Goal: Information Seeking & Learning: Check status

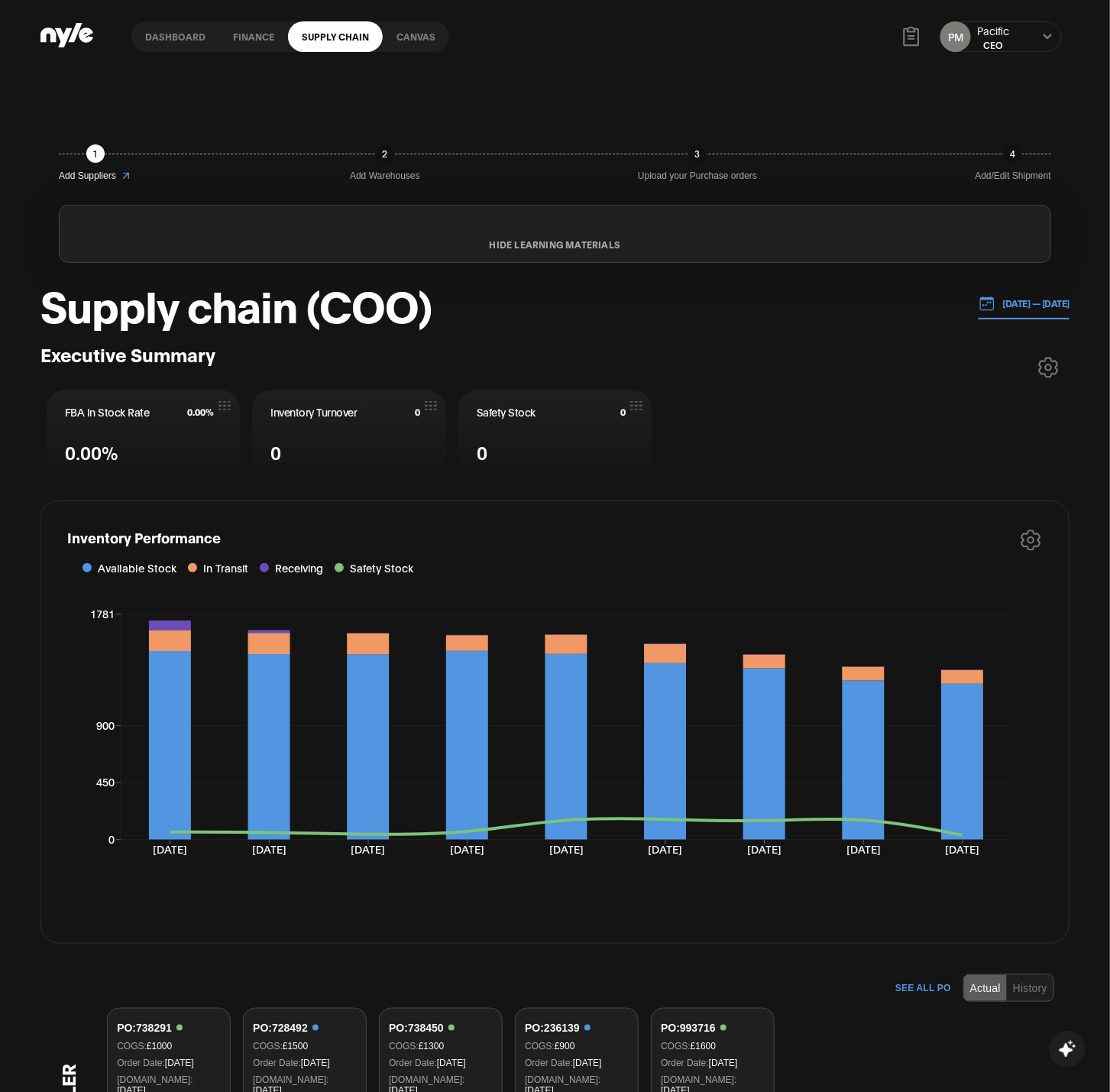
click at [246, 28] on link "finance" at bounding box center [254, 36] width 69 height 31
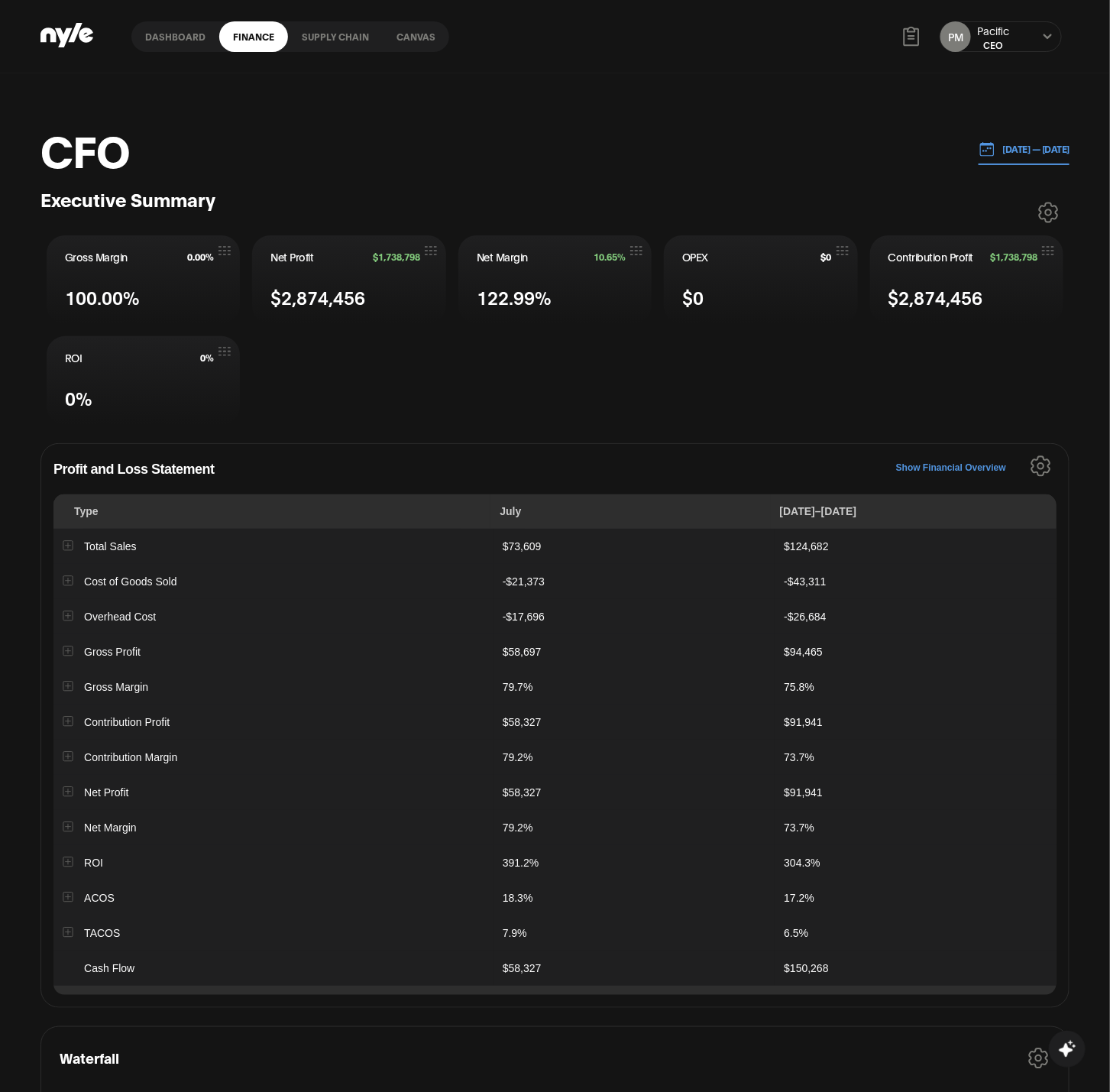
click at [1011, 147] on p "[DATE] — [DATE]" at bounding box center [1033, 149] width 75 height 13
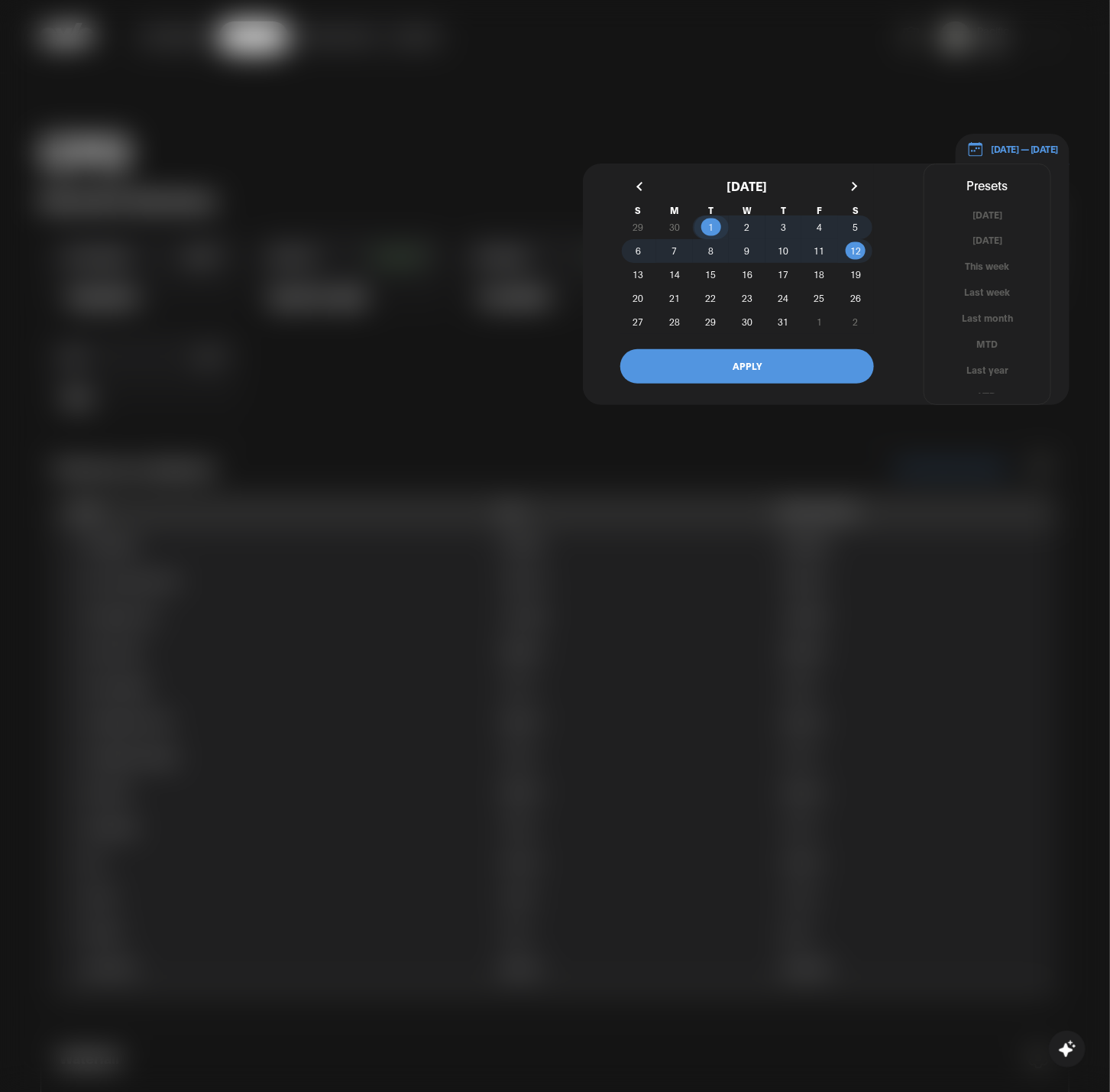
click at [704, 227] on span "1" at bounding box center [710, 227] width 35 height 16
click at [855, 249] on span "12" at bounding box center [855, 250] width 11 height 28
click at [791, 360] on button "APPLY" at bounding box center [747, 367] width 253 height 35
